Goal: Find specific page/section: Find specific page/section

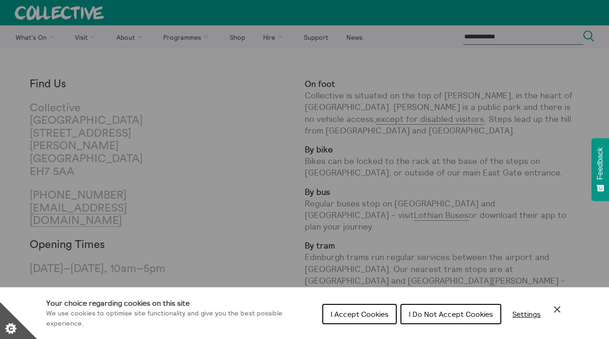
click at [376, 309] on button "I Accept Cookies" at bounding box center [359, 314] width 74 height 20
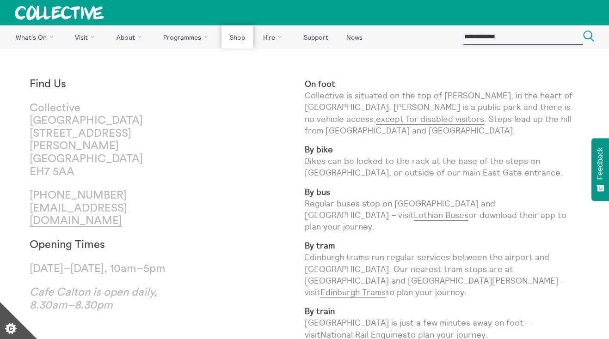
click at [240, 37] on link "Shop" at bounding box center [237, 36] width 31 height 23
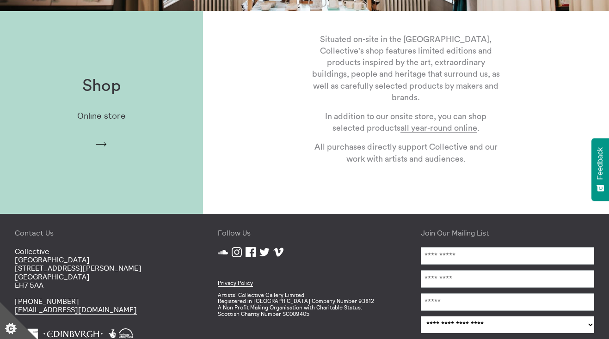
scroll to position [240, 0]
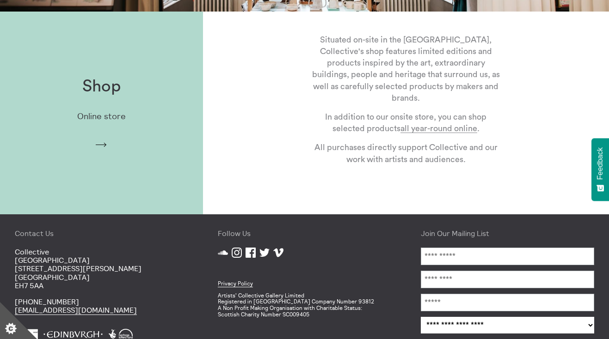
click at [113, 122] on div "Shop Online store Arrow" at bounding box center [101, 113] width 203 height 102
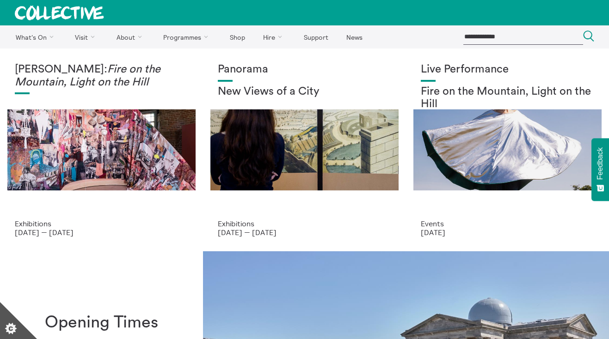
click at [496, 42] on input "search" at bounding box center [523, 36] width 120 height 15
type input "***"
click at [589, 37] on button "Search Close" at bounding box center [588, 37] width 11 height 12
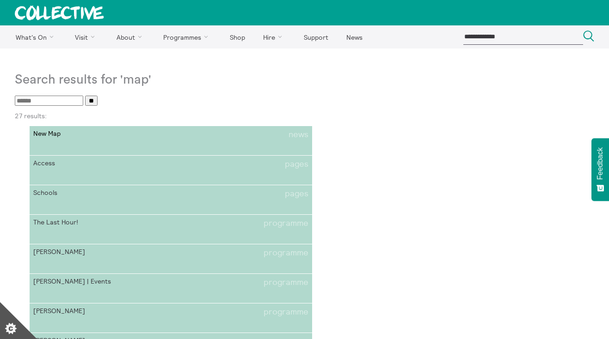
click at [265, 136] on li "New Map news" at bounding box center [170, 135] width 275 height 10
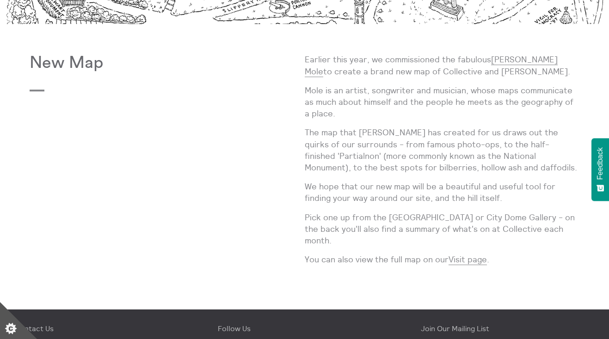
scroll to position [285, 0]
click at [459, 254] on link "Visit page" at bounding box center [468, 259] width 38 height 11
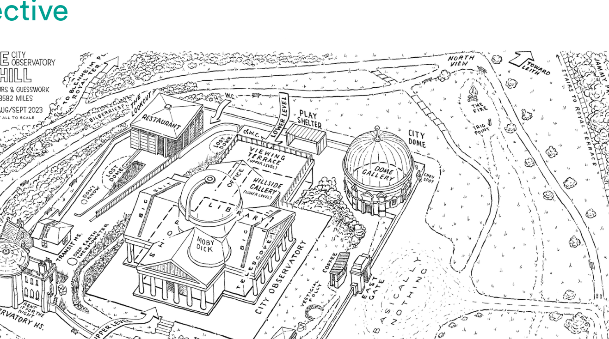
scroll to position [725, 0]
